Goal: Task Accomplishment & Management: Manage account settings

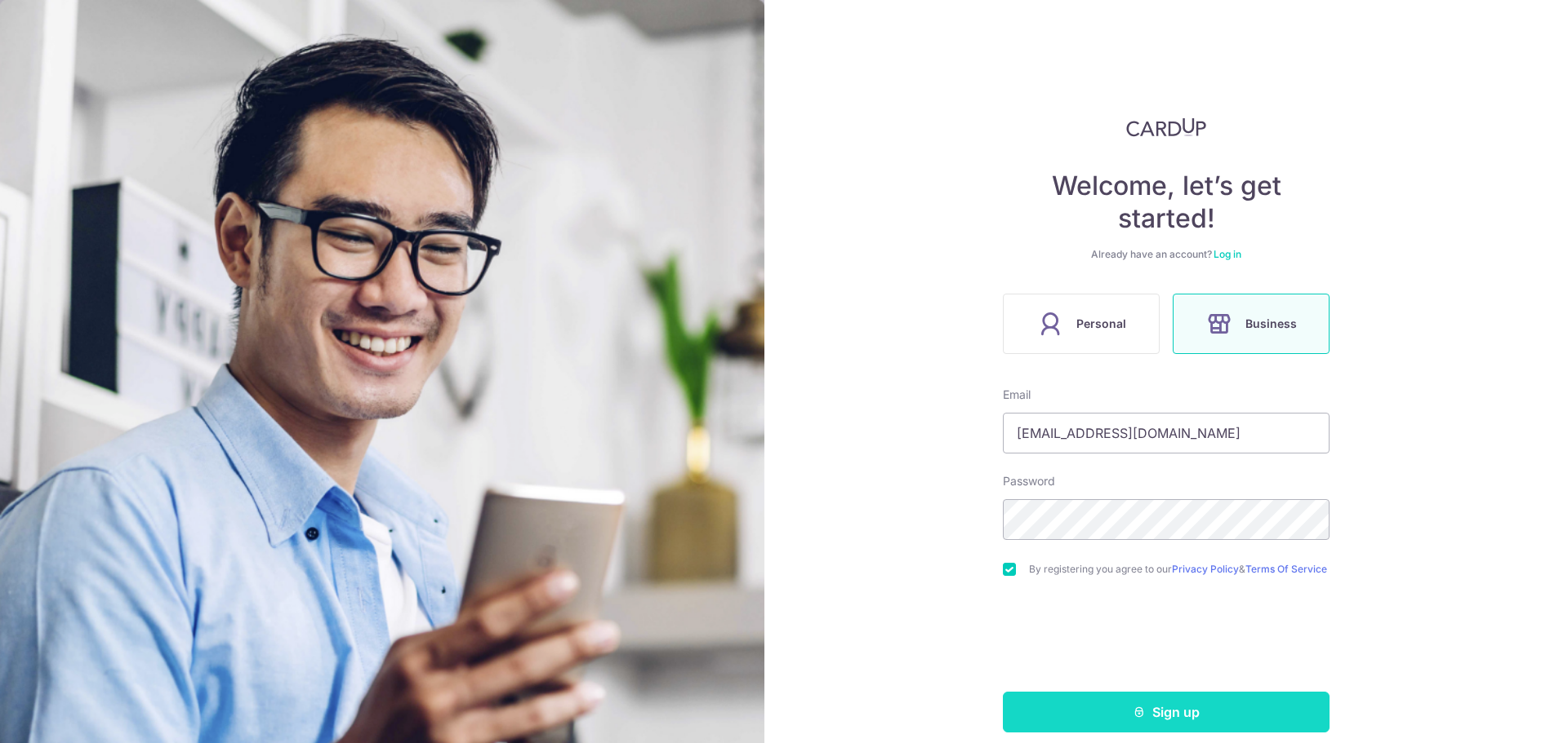
click at [1101, 727] on button "Sign up" at bounding box center [1166, 713] width 327 height 41
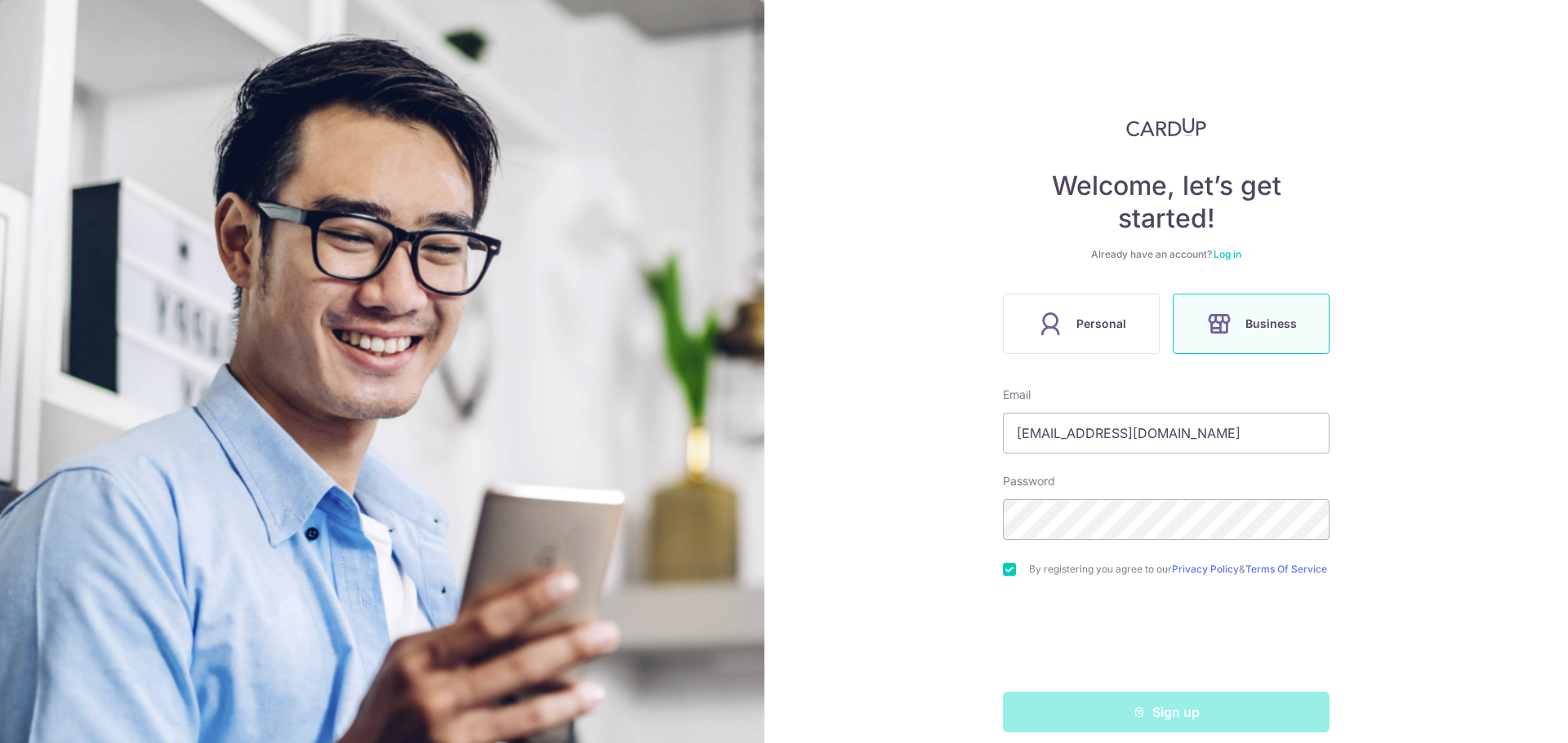
click at [1105, 722] on div "Sign up" at bounding box center [1165, 713] width 346 height 41
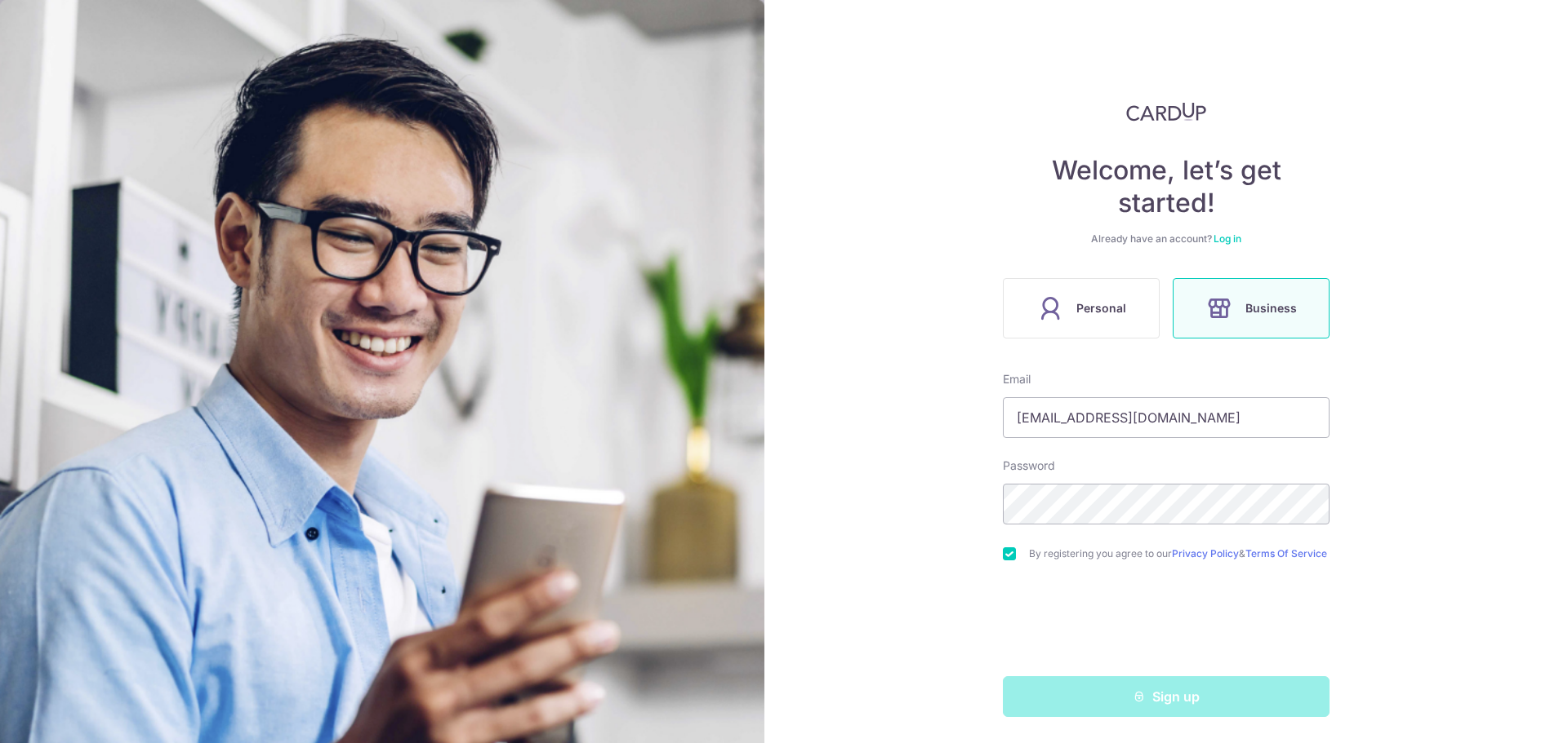
click at [1163, 697] on div "Sign up" at bounding box center [1165, 697] width 346 height 41
click at [1163, 698] on div "Sign up" at bounding box center [1165, 697] width 346 height 41
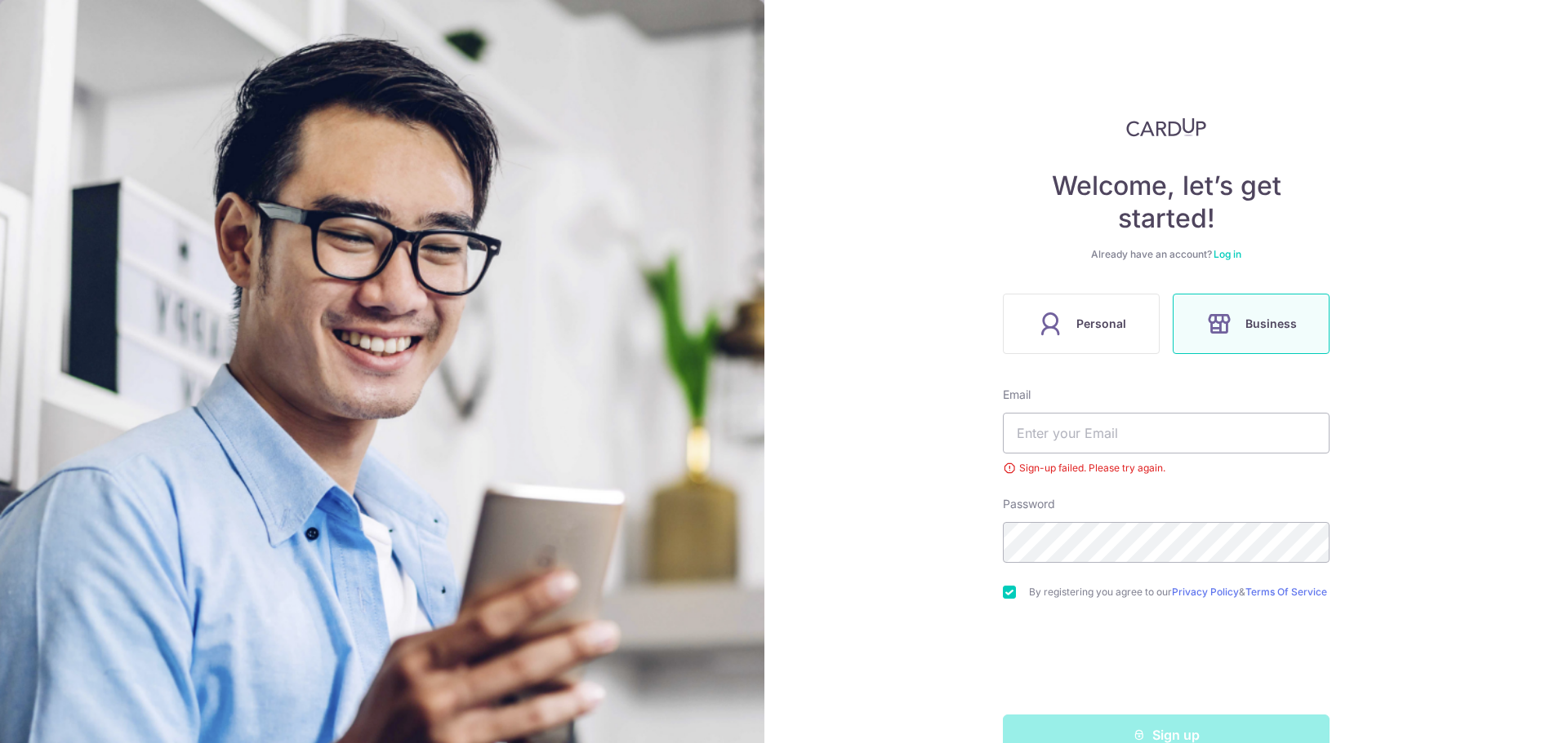
click at [1228, 253] on link "Log in" at bounding box center [1227, 254] width 28 height 12
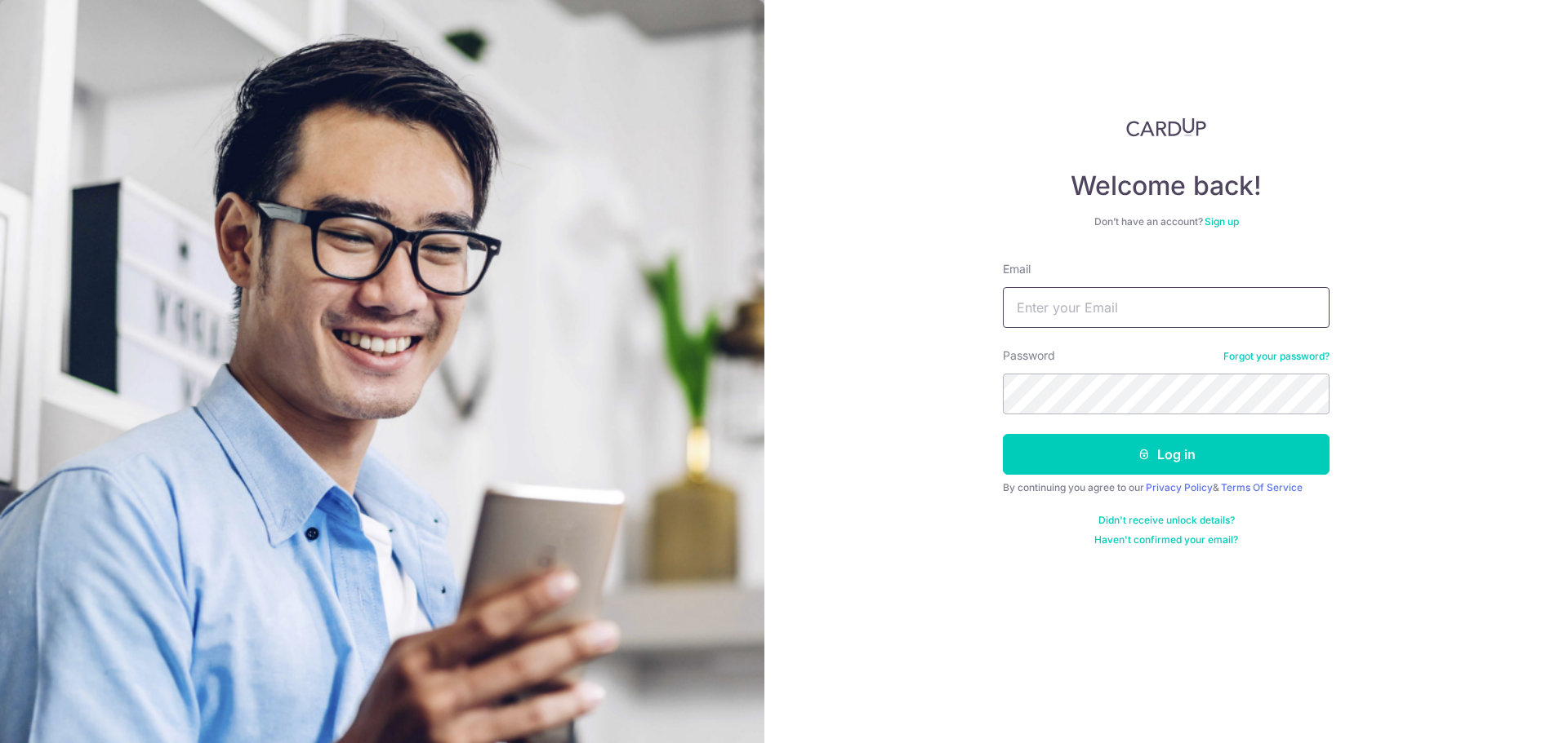
drag, startPoint x: 1065, startPoint y: 316, endPoint x: 1073, endPoint y: 288, distance: 29.1
click at [1065, 315] on input "Email" at bounding box center [1166, 308] width 327 height 41
type input "nellyhamid@gmail.com"
click at [1103, 454] on button "Log in" at bounding box center [1166, 454] width 327 height 41
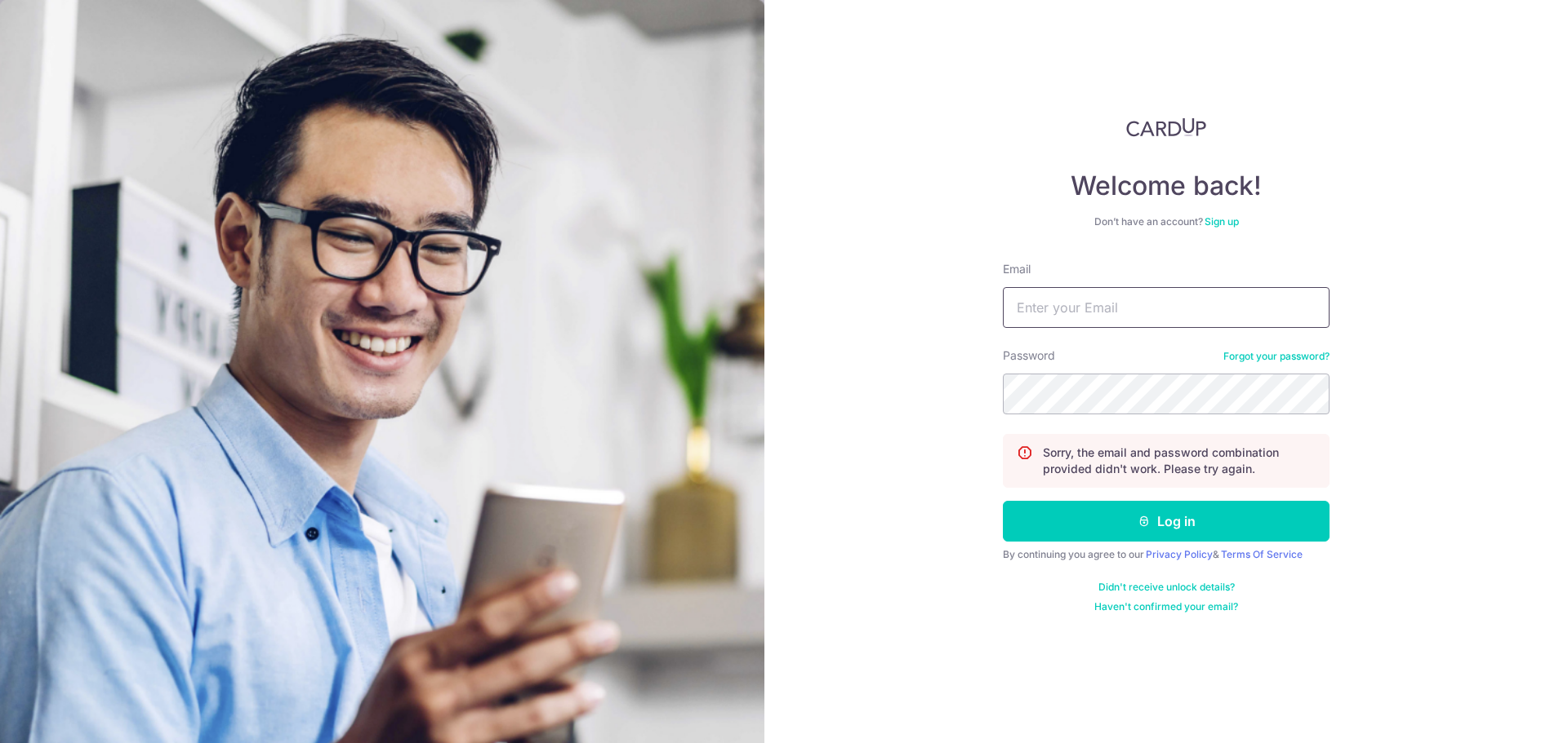
click at [1031, 306] on input "Email" at bounding box center [1166, 308] width 327 height 41
type input "nellyhamid@gmail.com"
click at [936, 403] on div "Welcome back! Don’t have an account? Sign up Email nellyhamid@gmail.com Passwor…" at bounding box center [1166, 372] width 803 height 743
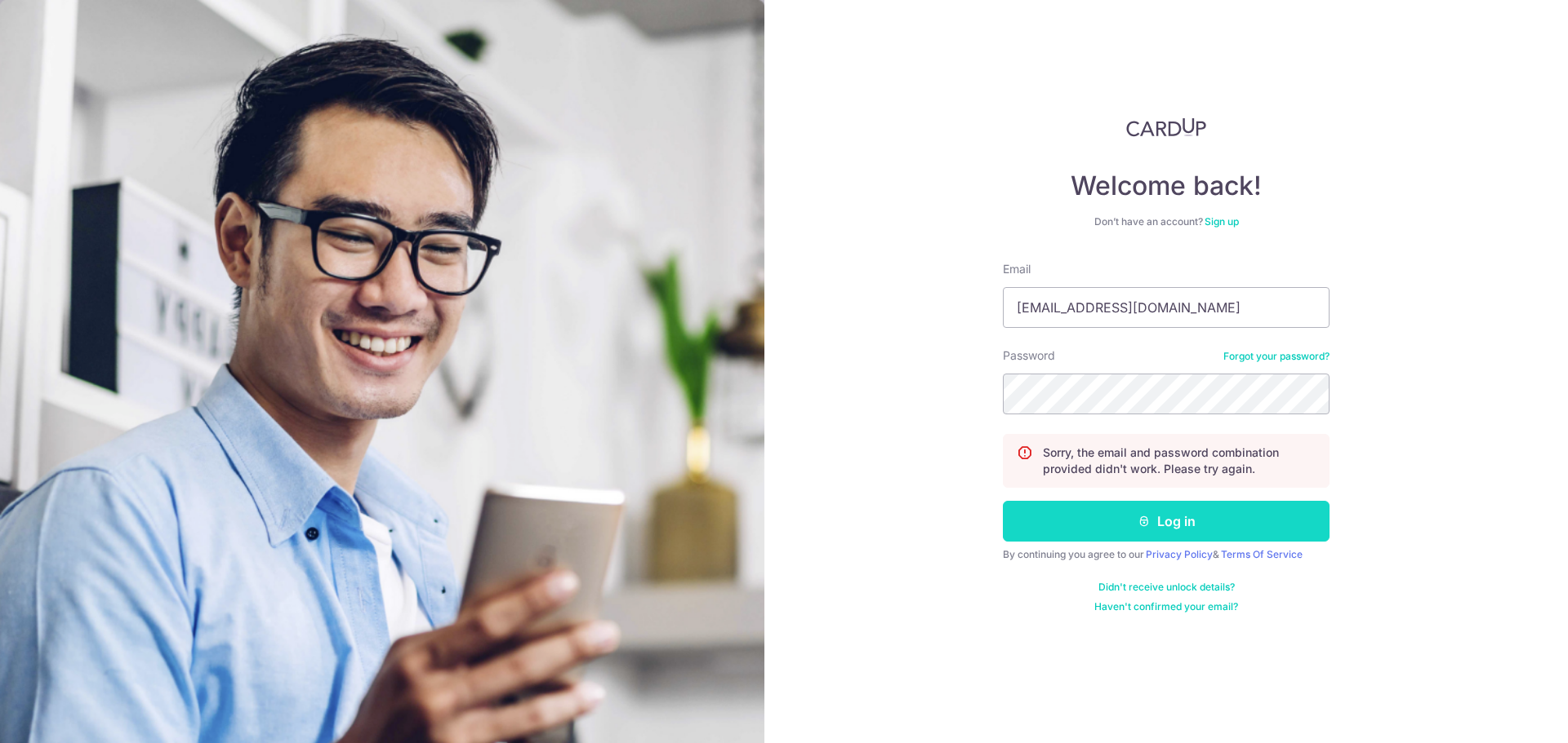
click at [1028, 504] on button "Log in" at bounding box center [1166, 522] width 327 height 41
